Goal: Browse casually

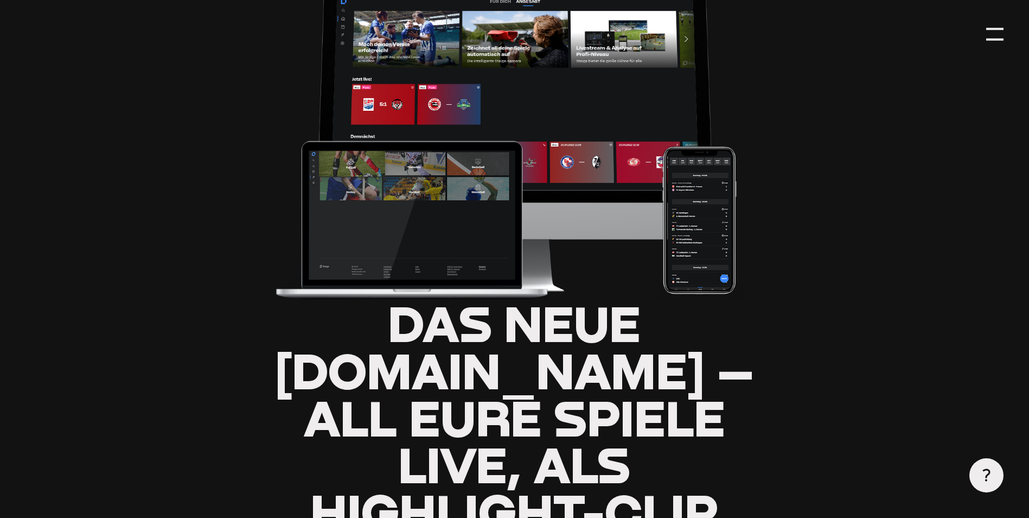
type input "0.8"
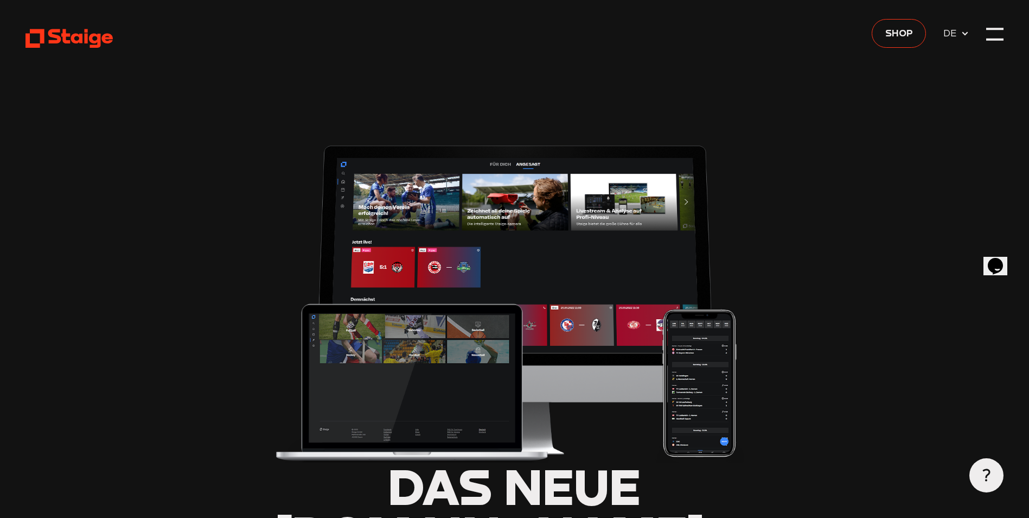
click at [53, 38] on icon at bounding box center [69, 38] width 87 height 21
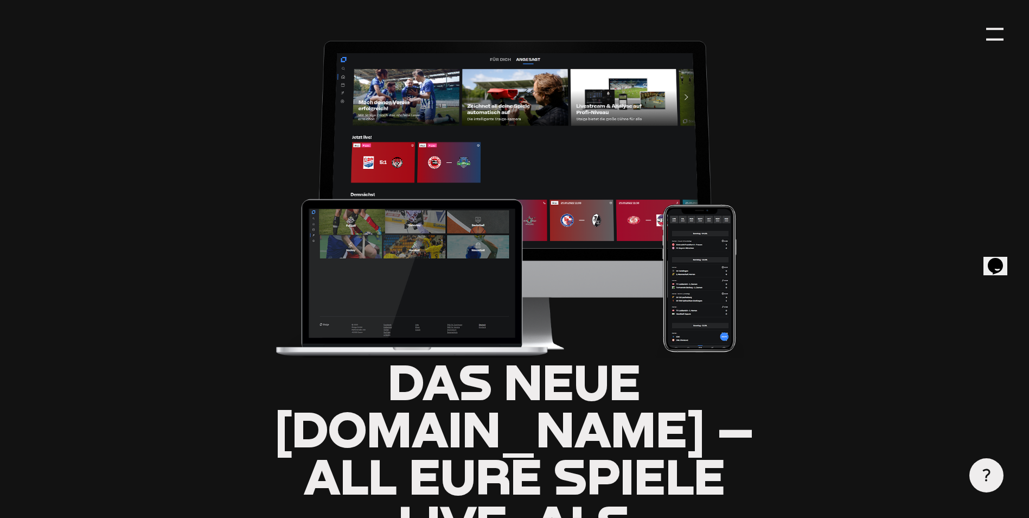
scroll to position [217, 0]
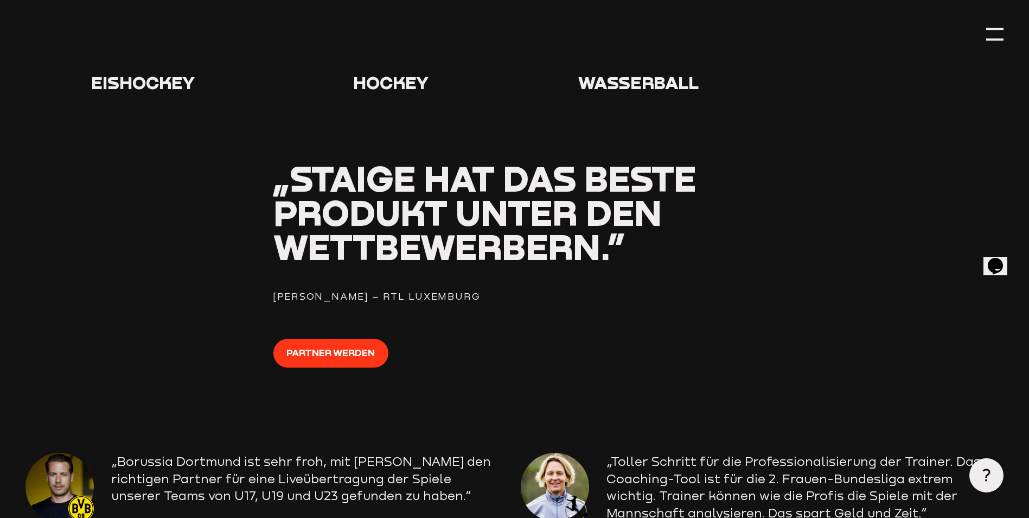
scroll to position [1357, 0]
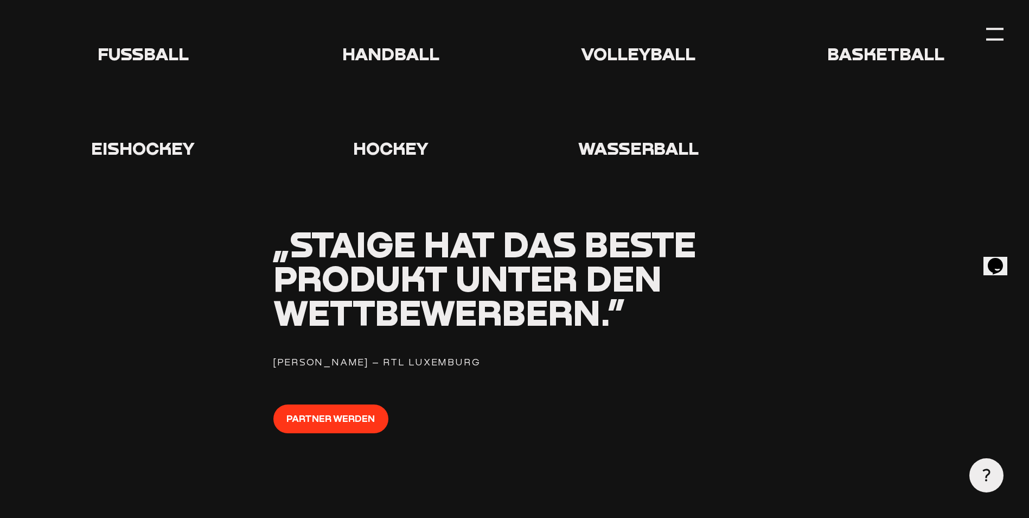
click at [138, 28] on icon at bounding box center [143, 21] width 35 height 35
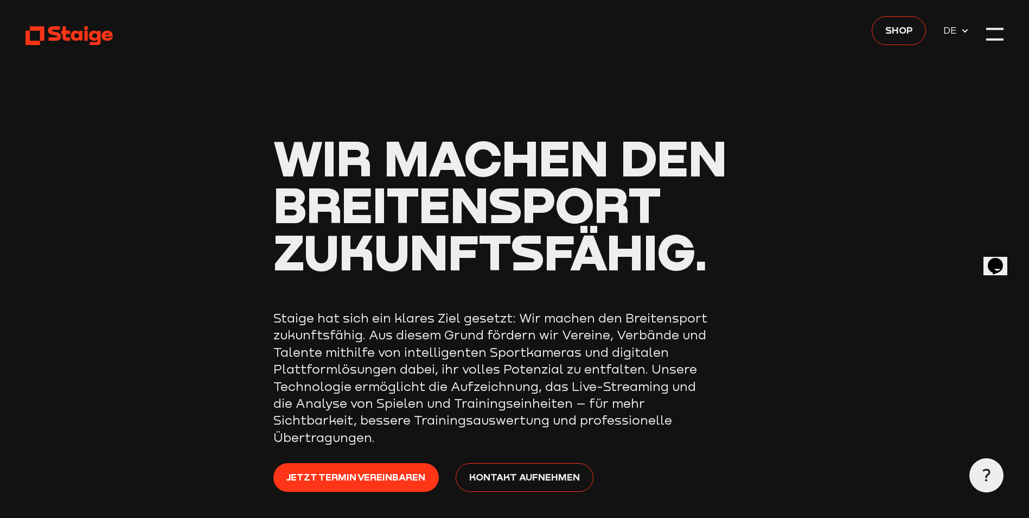
scroll to position [0, 0]
